Goal: Information Seeking & Learning: Learn about a topic

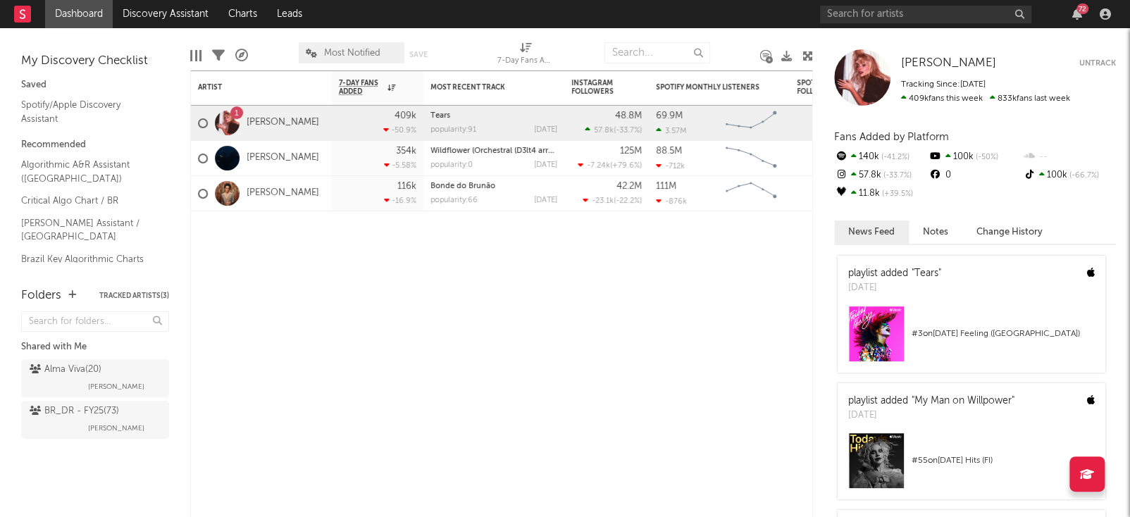
click at [899, 23] on div at bounding box center [925, 15] width 211 height 18
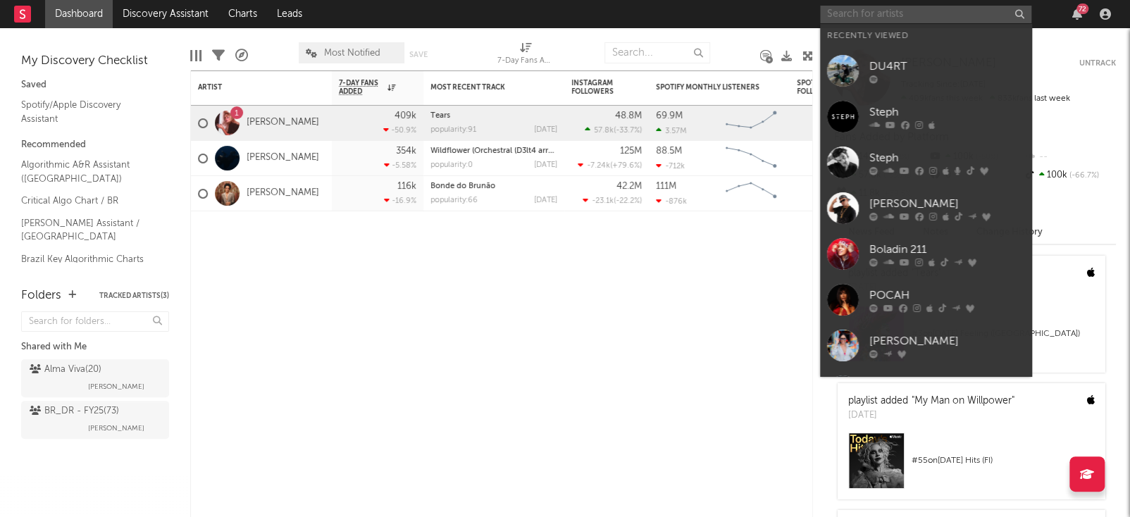
click at [886, 14] on input "text" at bounding box center [925, 15] width 211 height 18
paste input "Tokio DK"
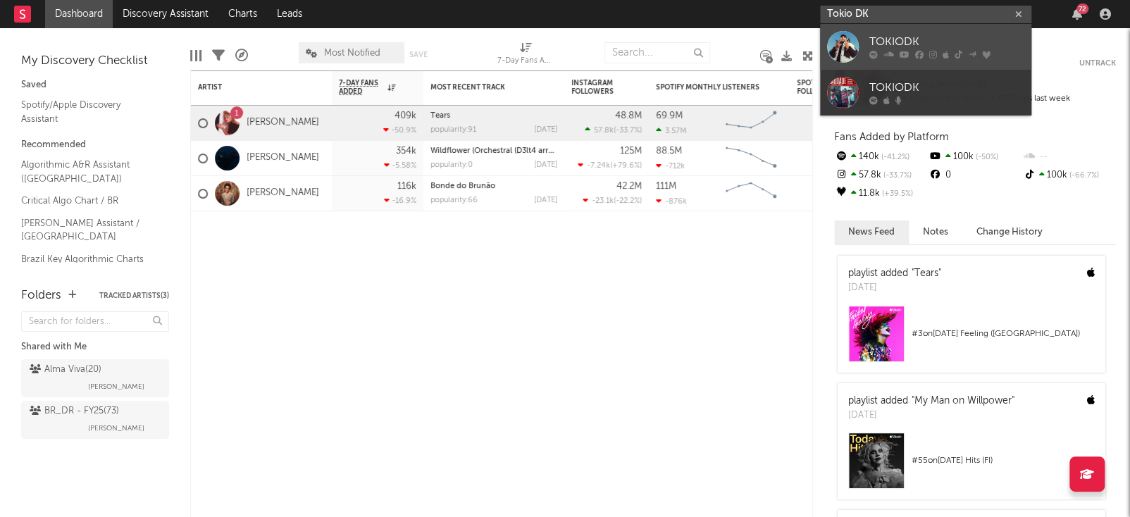
type input "Tokio DK"
click at [943, 46] on div "TOKIODK" at bounding box center [946, 42] width 155 height 17
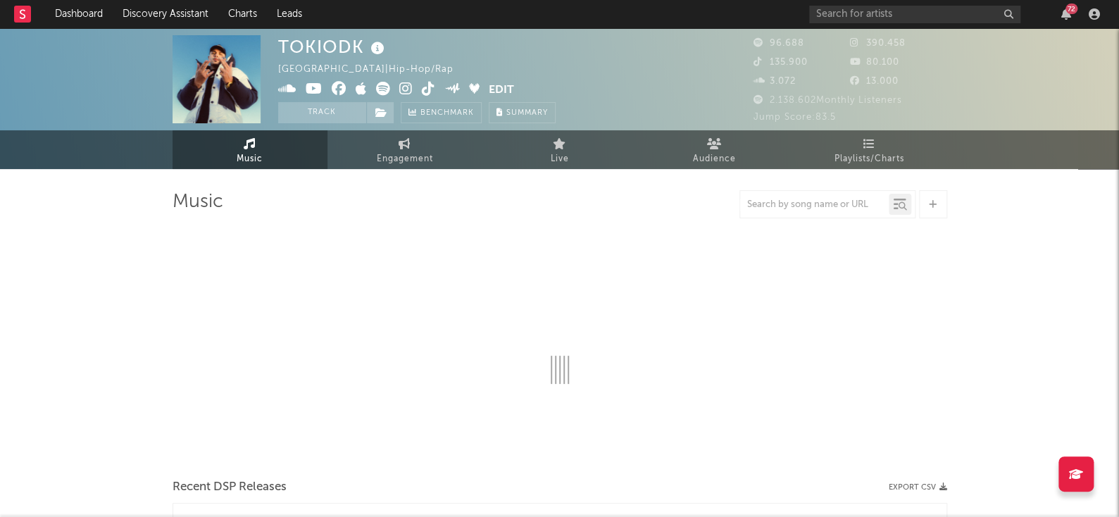
select select "6m"
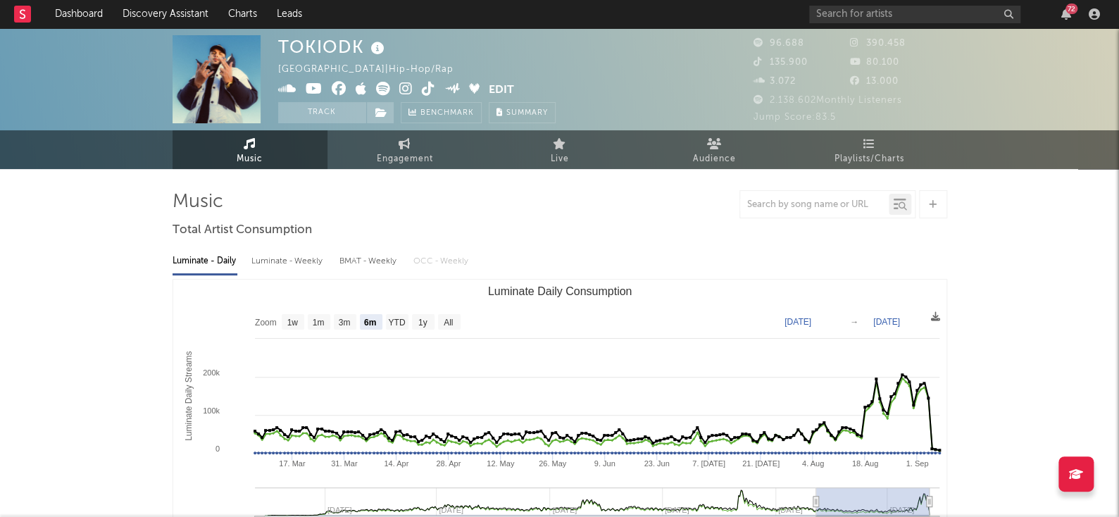
click at [340, 42] on div "TOKIODK" at bounding box center [333, 46] width 110 height 23
click at [402, 46] on div "TOKIODK [GEOGRAPHIC_DATA] | Hip-Hop/Rap Edit Track Benchmark Summary" at bounding box center [417, 79] width 278 height 88
click at [909, 16] on input "text" at bounding box center [914, 15] width 211 height 18
paste input "Lvcas"
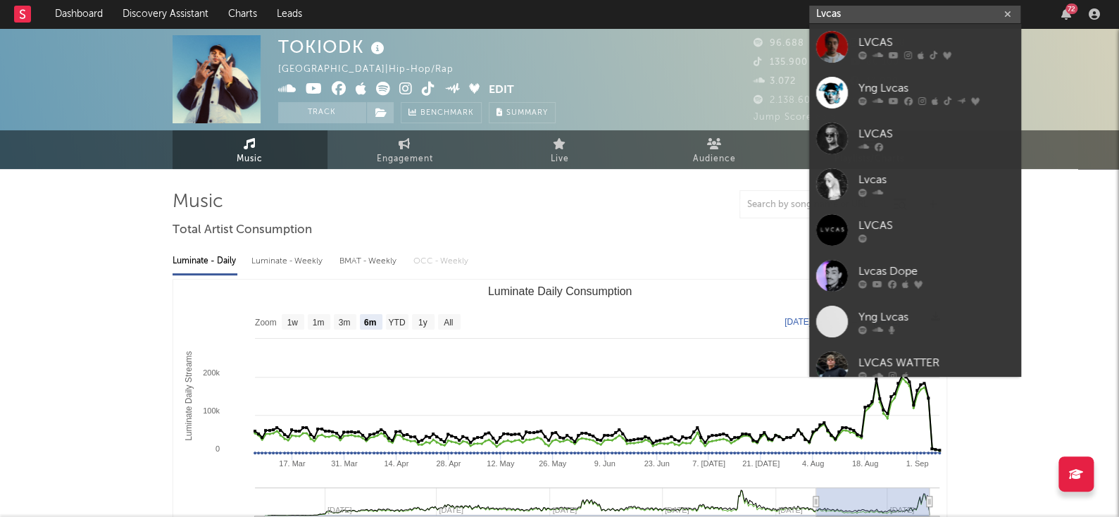
type input "Lvcas"
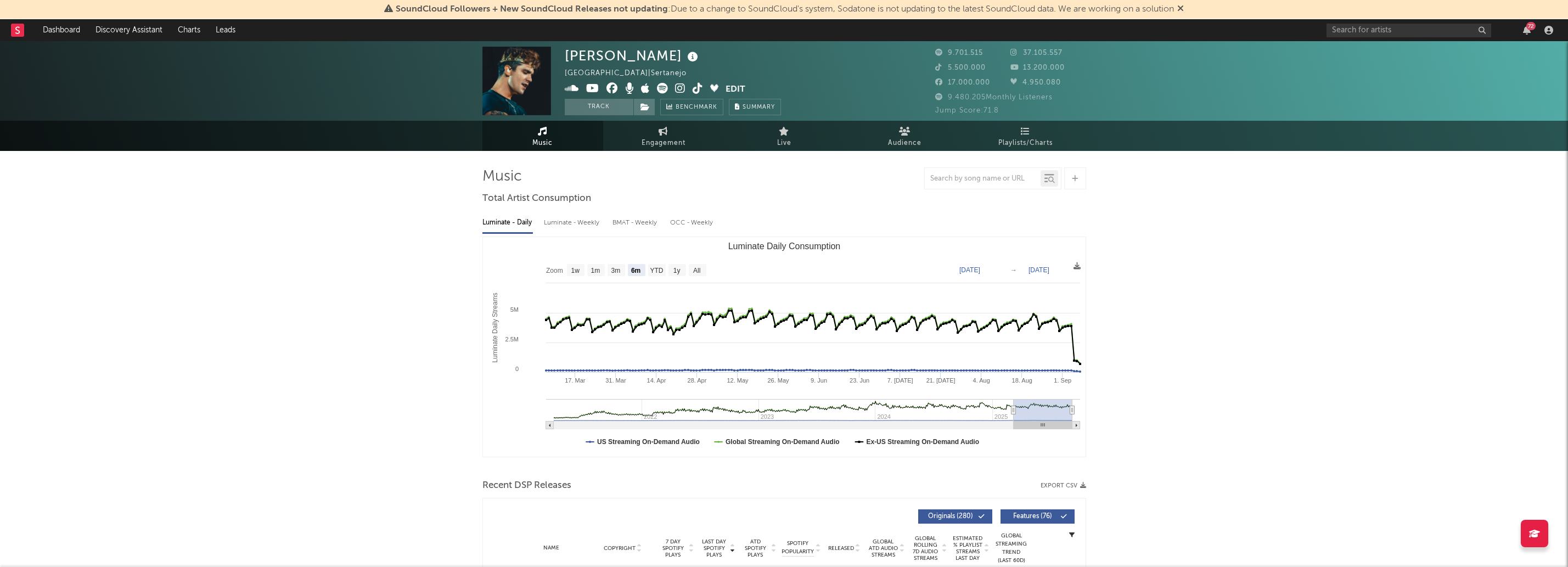
select select "6m"
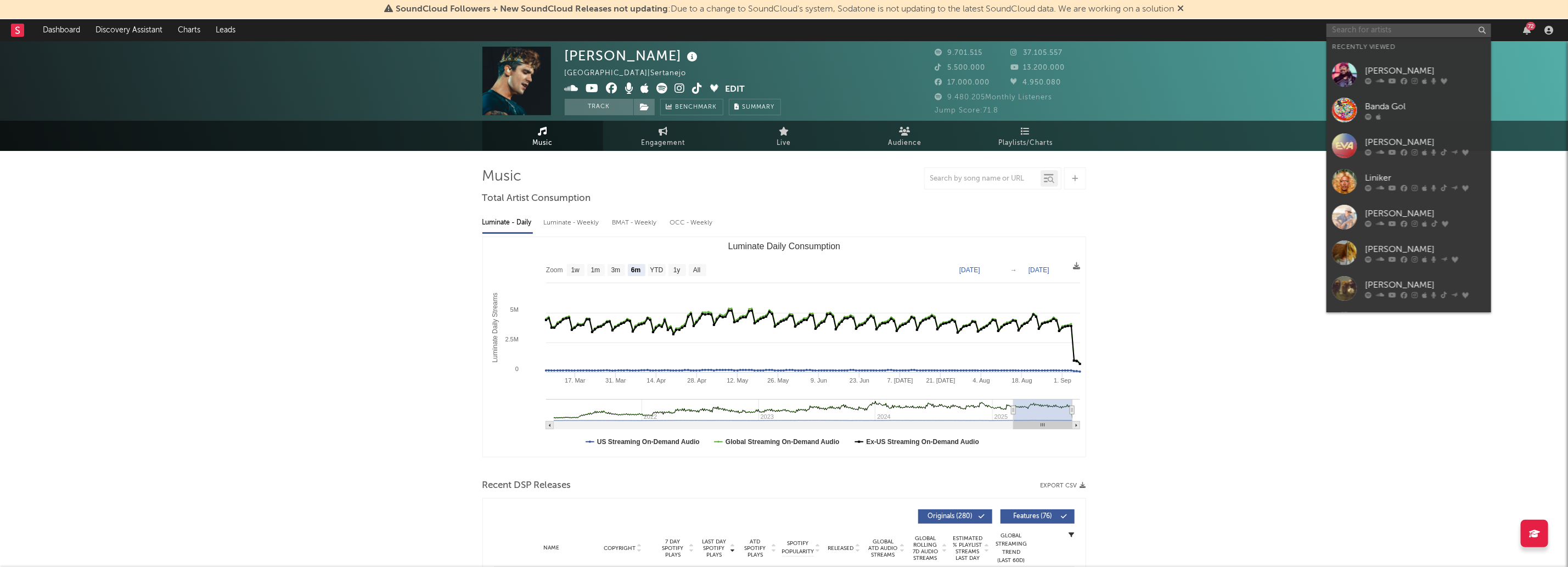
click at [1375, 27] on input "text" at bounding box center [1408, 30] width 164 height 14
paste input "Fiduma e Jeca"
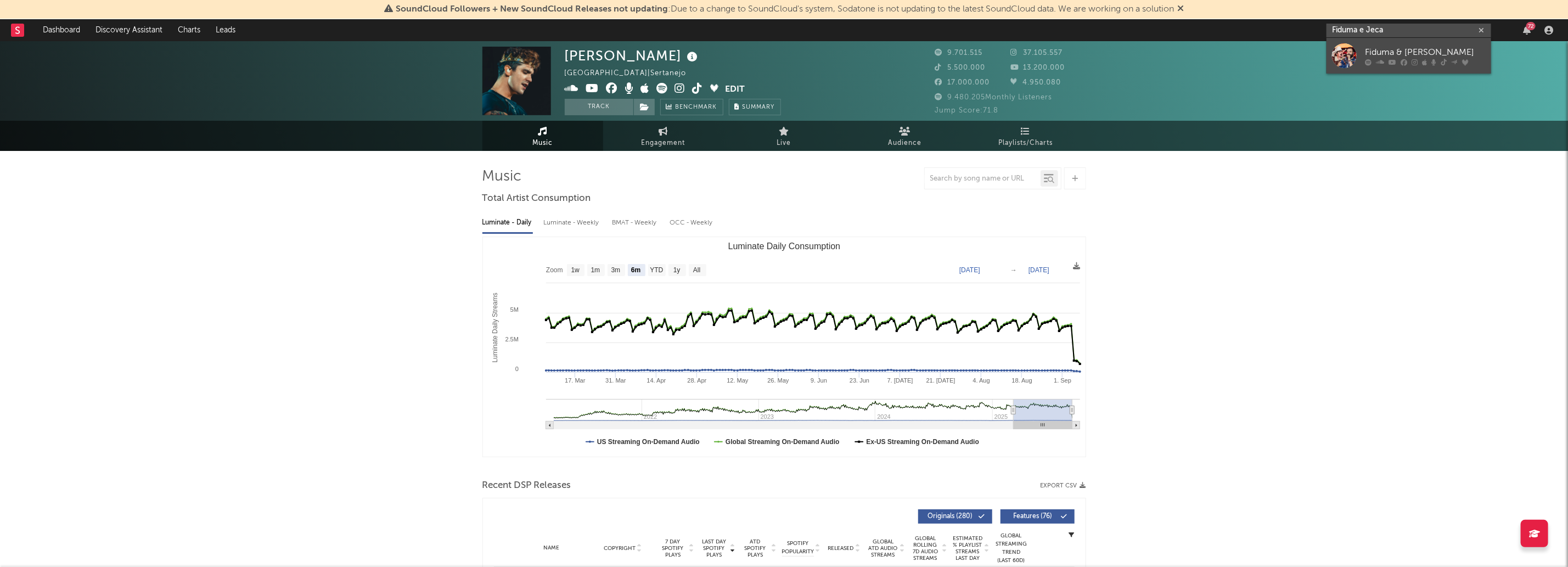
type input "Fiduma e Jeca"
drag, startPoint x: 1416, startPoint y: 57, endPoint x: 1186, endPoint y: 124, distance: 239.6
click at [1416, 57] on div "Fiduma & Jeca" at bounding box center [1425, 51] width 121 height 13
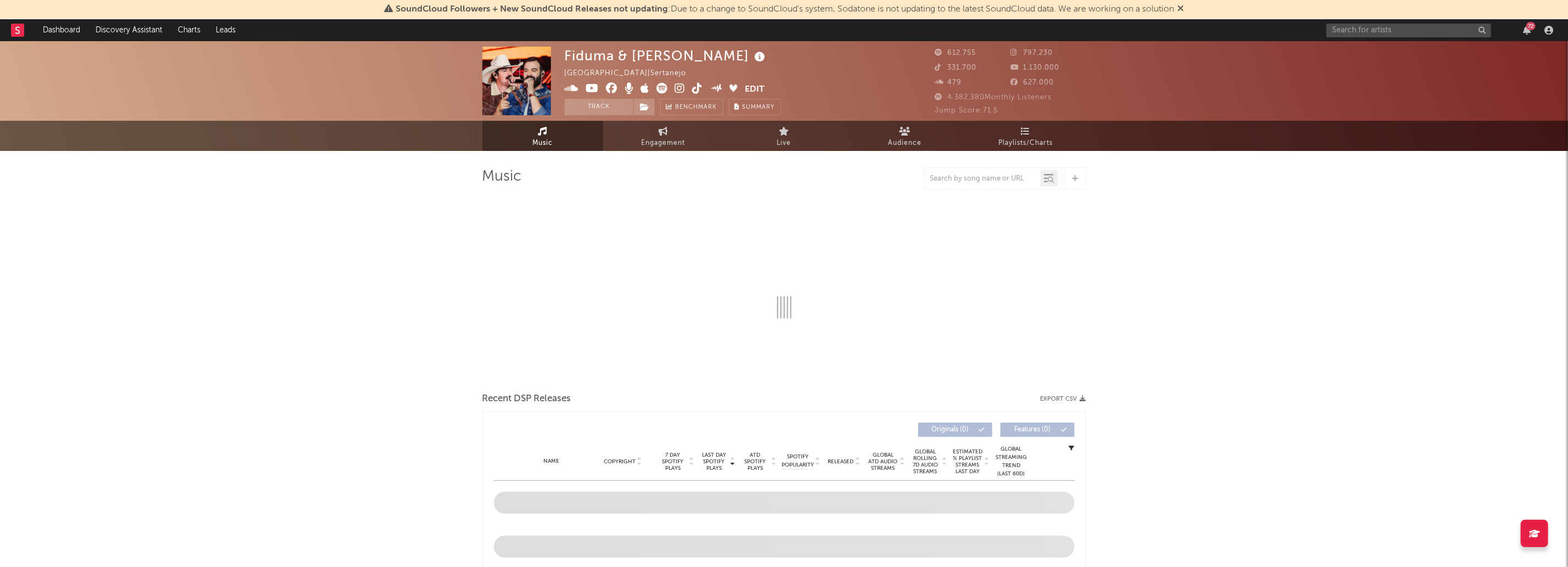
click at [618, 58] on div "Fiduma & Jeca" at bounding box center [666, 55] width 203 height 18
click at [616, 58] on div "Fiduma & Jeca" at bounding box center [666, 55] width 203 height 18
click at [576, 56] on div "Fiduma & Jeca" at bounding box center [666, 55] width 203 height 18
drag, startPoint x: 576, startPoint y: 56, endPoint x: 639, endPoint y: 57, distance: 63.0
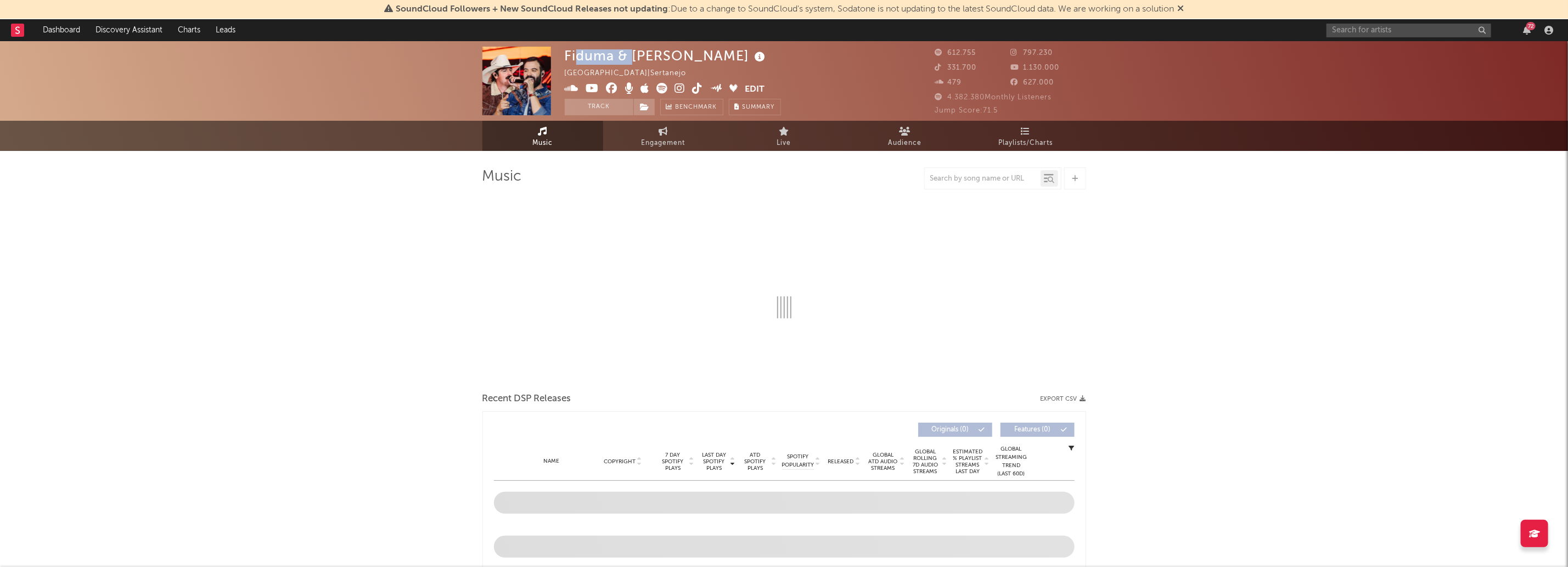
click at [642, 58] on div "Fiduma & Jeca" at bounding box center [666, 55] width 203 height 18
click at [635, 55] on div "Fiduma & Jeca" at bounding box center [666, 55] width 203 height 18
select select "6m"
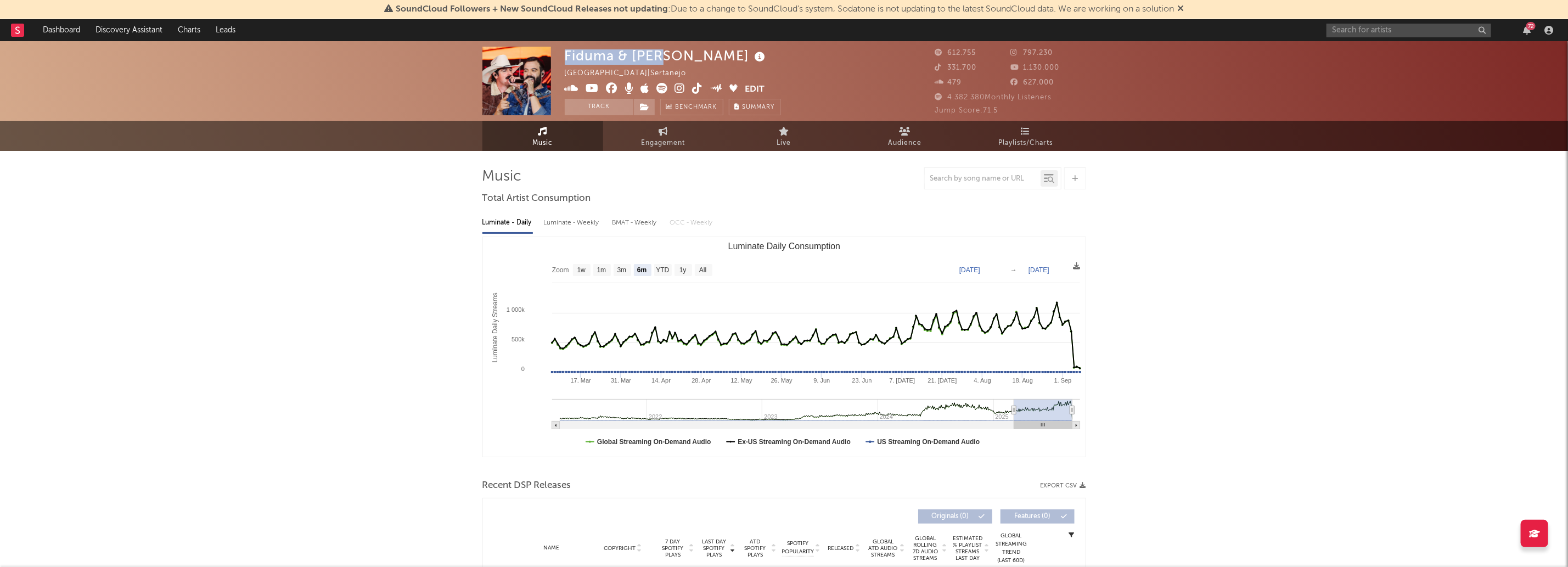
drag, startPoint x: 635, startPoint y: 55, endPoint x: 429, endPoint y: 0, distance: 213.2
click at [555, 55] on div "Fiduma & Jeca Brazil | Sertanejo Edit Track Benchmark Summary 612.755 797.230 3…" at bounding box center [784, 81] width 1568 height 79
copy div "Fiduma & Jeca"
click at [1404, 28] on input "text" at bounding box center [1408, 30] width 164 height 14
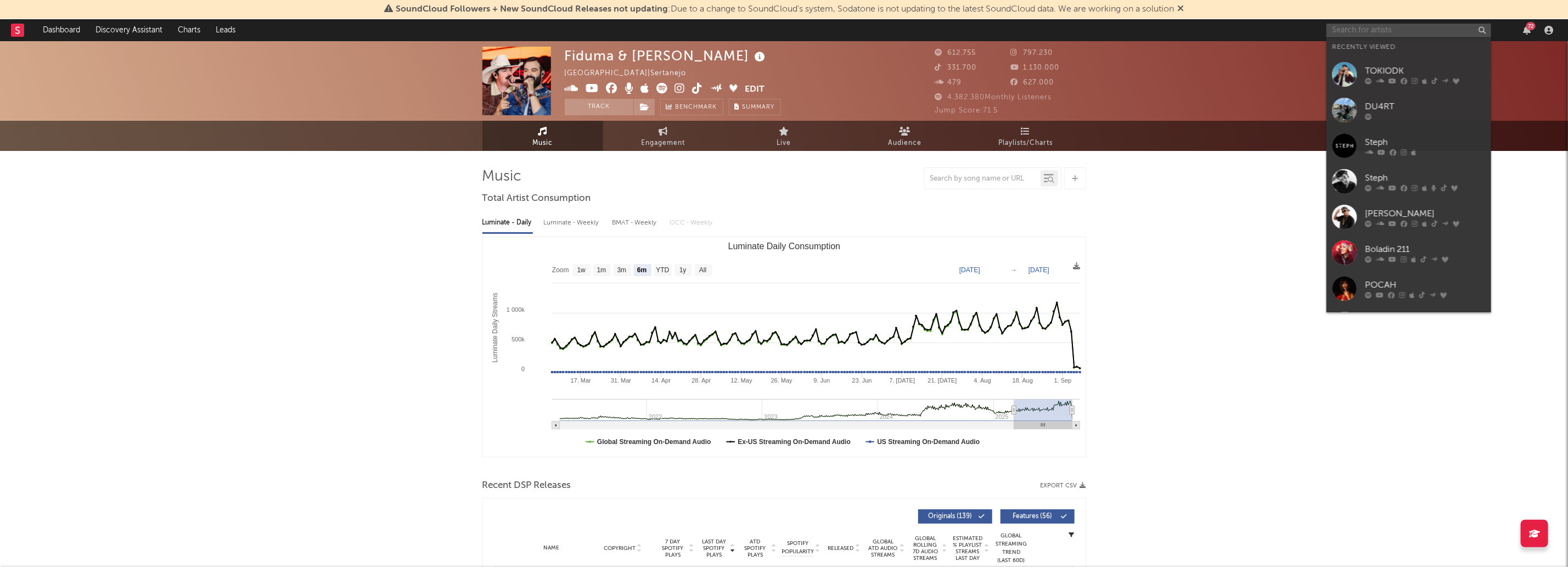
paste input "Rede Ronaldo"
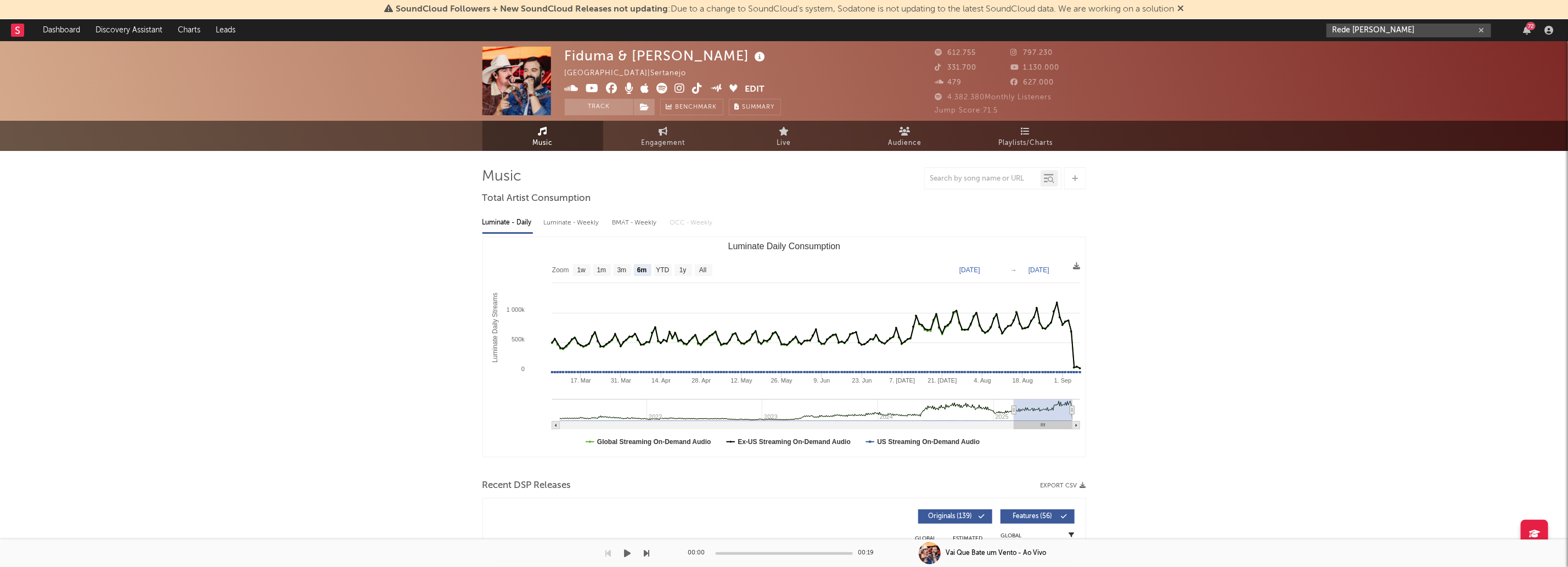
type input "Rede Ronaldo"
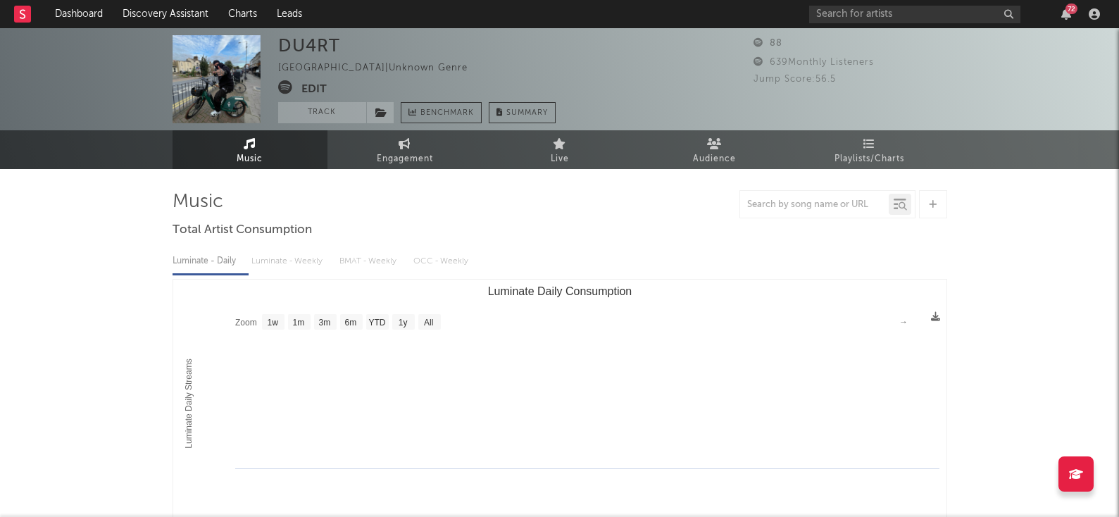
select select "1w"
click at [941, 7] on input "text" at bounding box center [914, 15] width 211 height 18
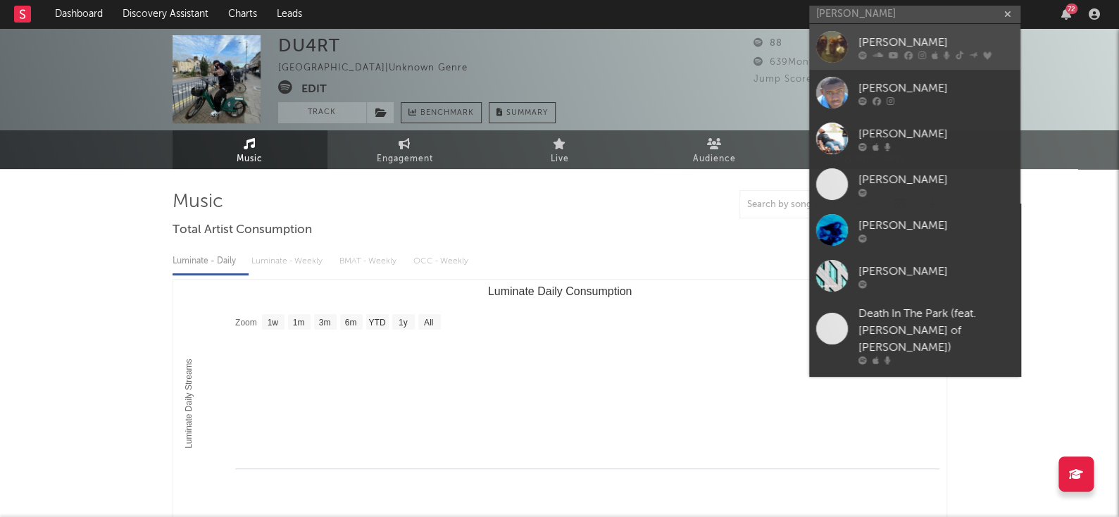
type input "[PERSON_NAME]"
click at [907, 66] on link "[PERSON_NAME]" at bounding box center [914, 47] width 211 height 46
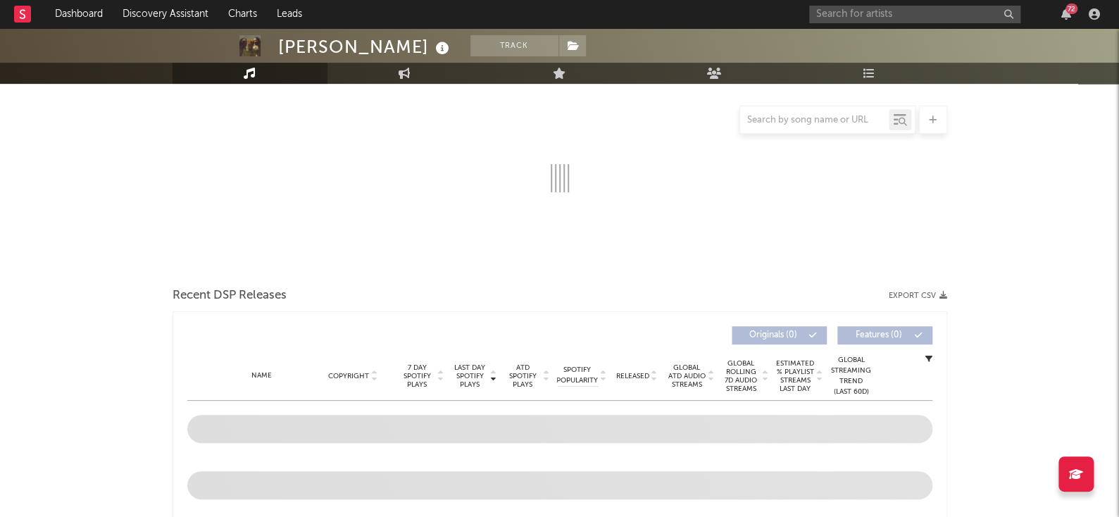
scroll to position [170, 0]
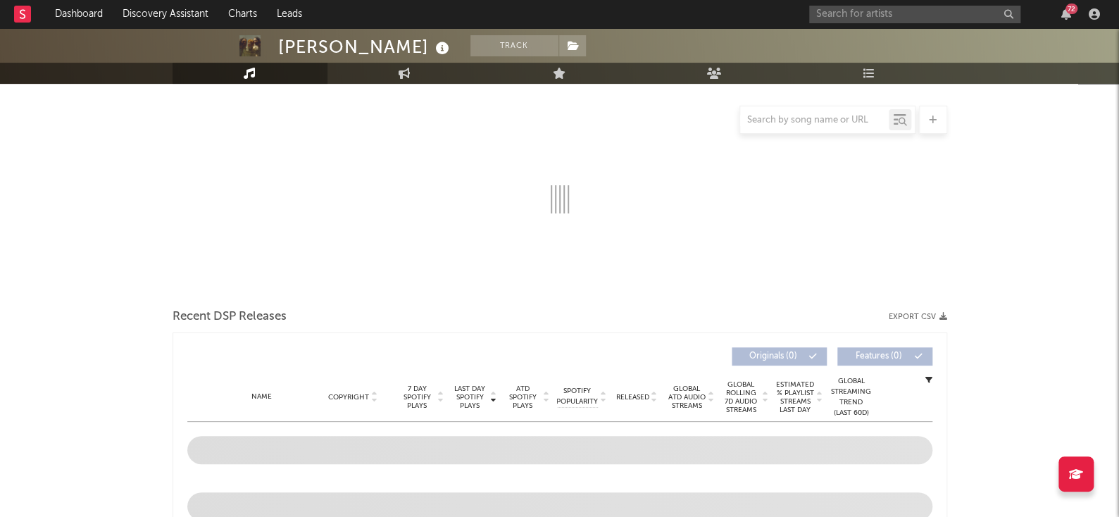
select select "6m"
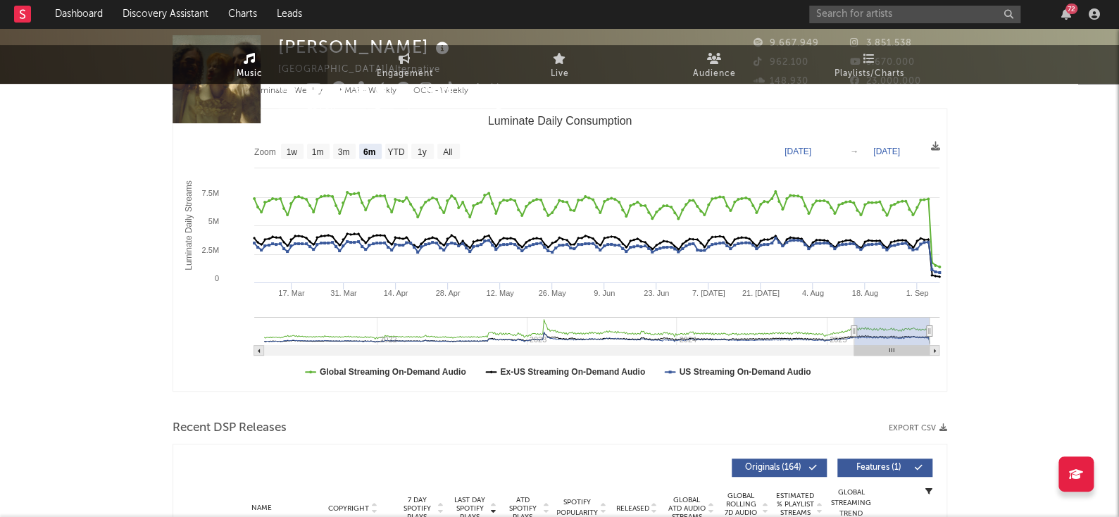
scroll to position [0, 0]
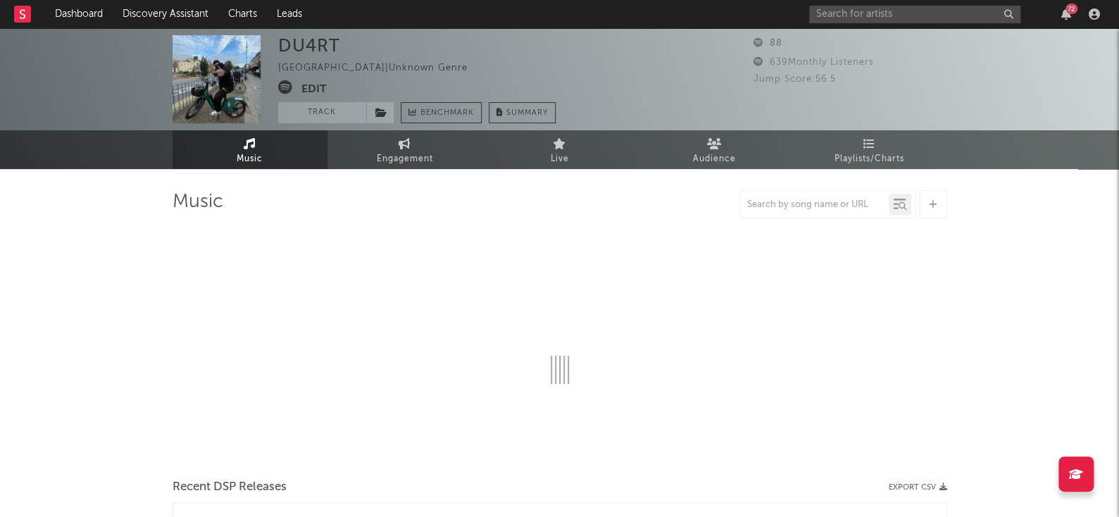
select select "1w"
